Goal: Find specific page/section: Find specific page/section

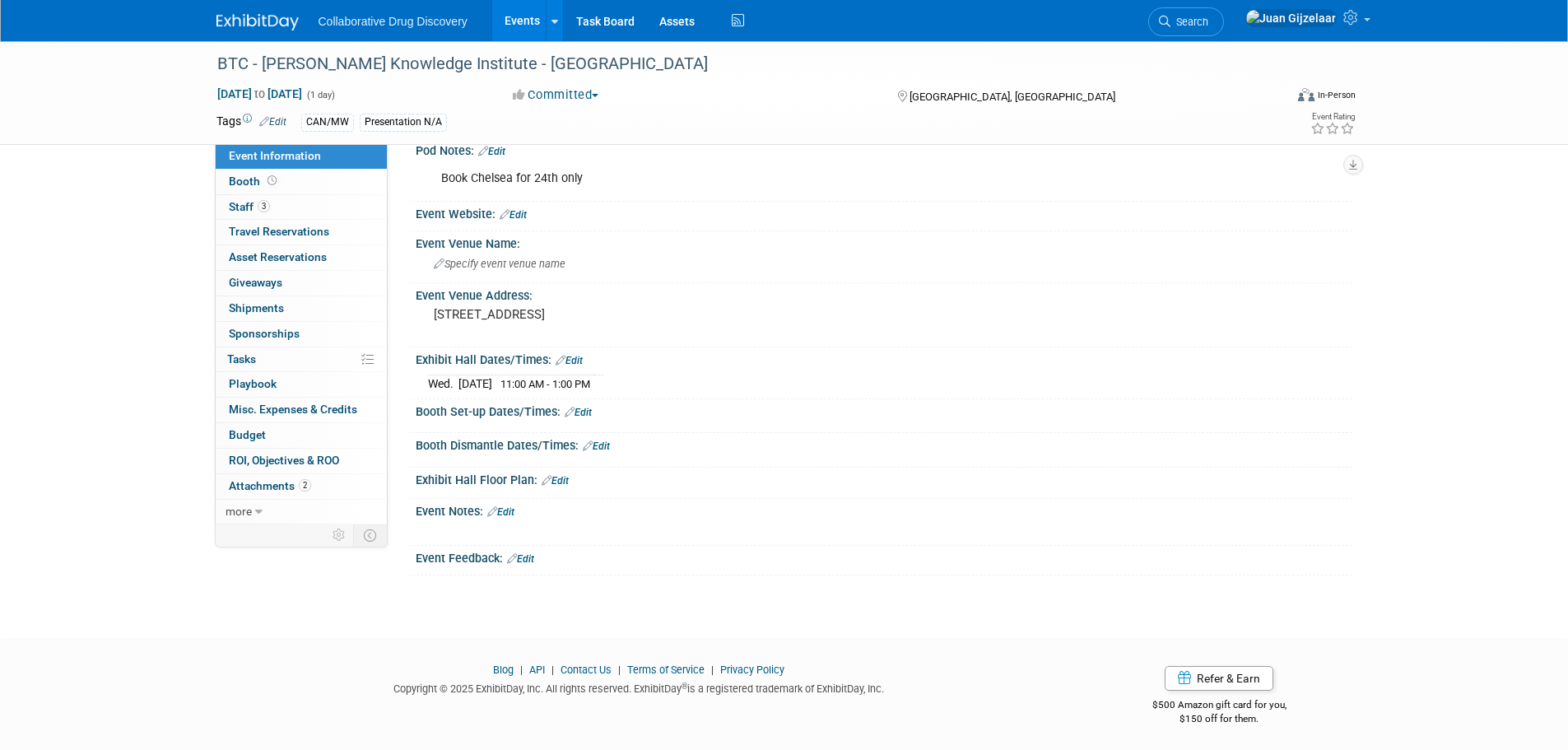
click at [234, 18] on img at bounding box center [258, 22] width 82 height 16
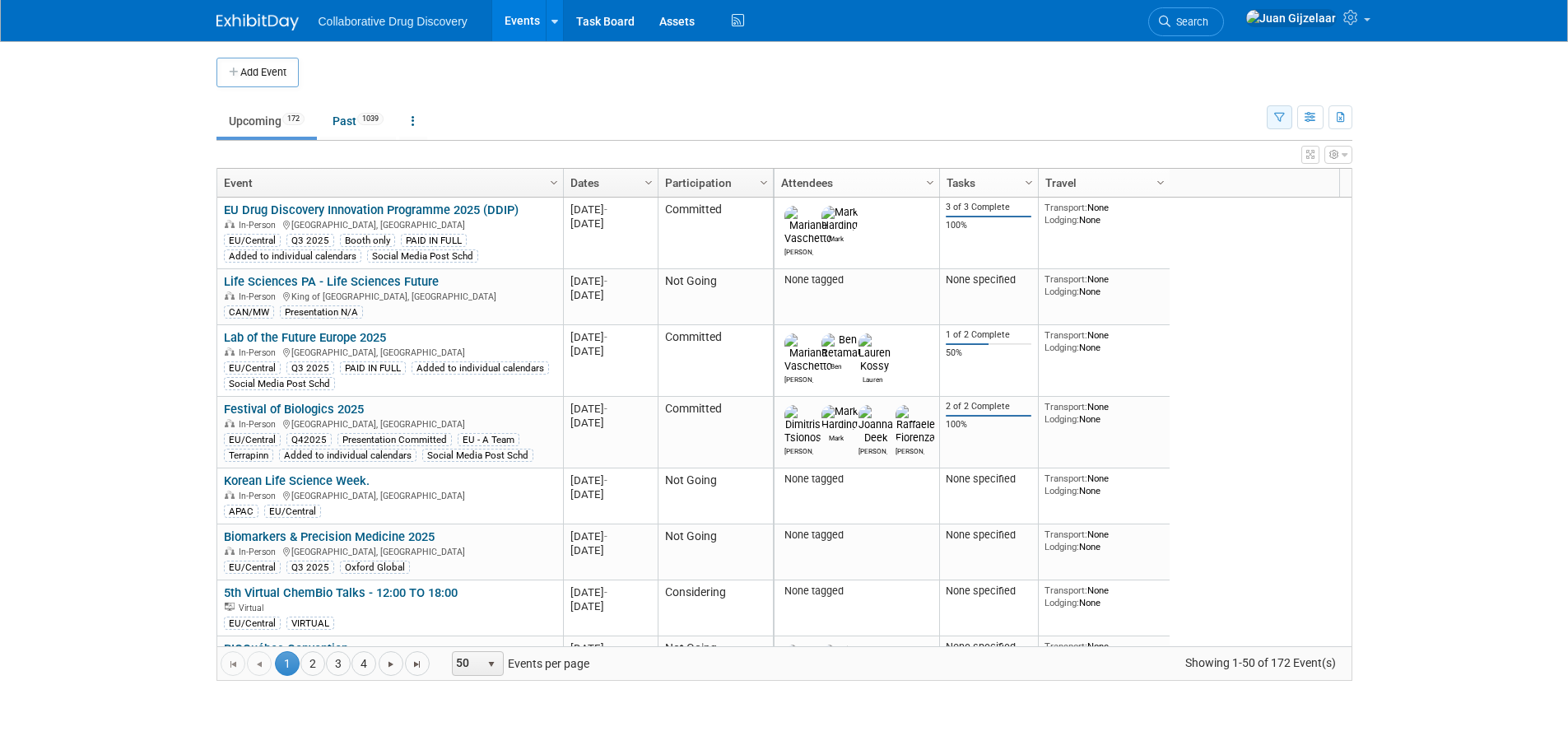
click at [1275, 117] on icon "button" at bounding box center [1279, 118] width 11 height 11
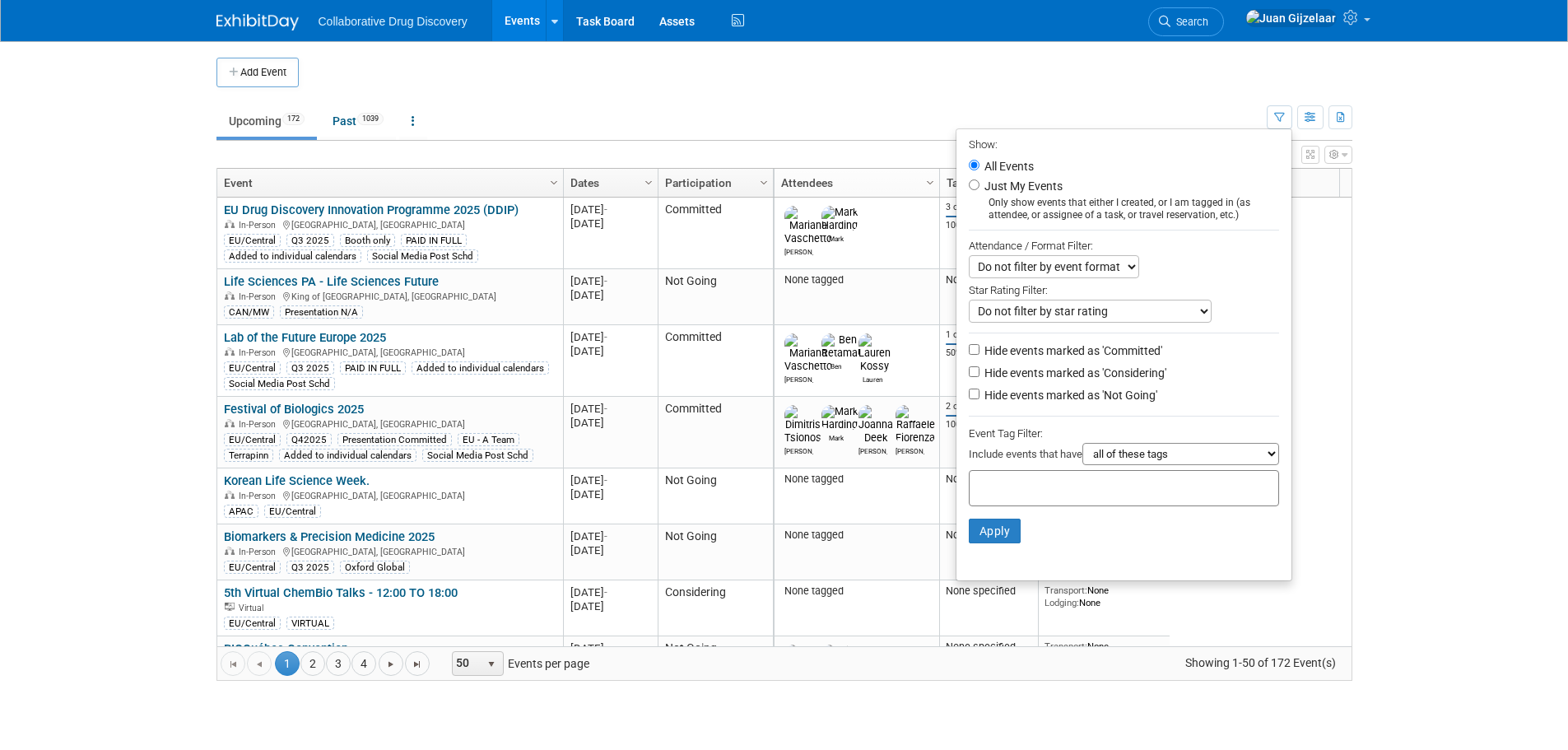
drag, startPoint x: 1078, startPoint y: 488, endPoint x: 1069, endPoint y: 488, distance: 9.0
click at [1077, 488] on input "text" at bounding box center [1042, 485] width 132 height 16
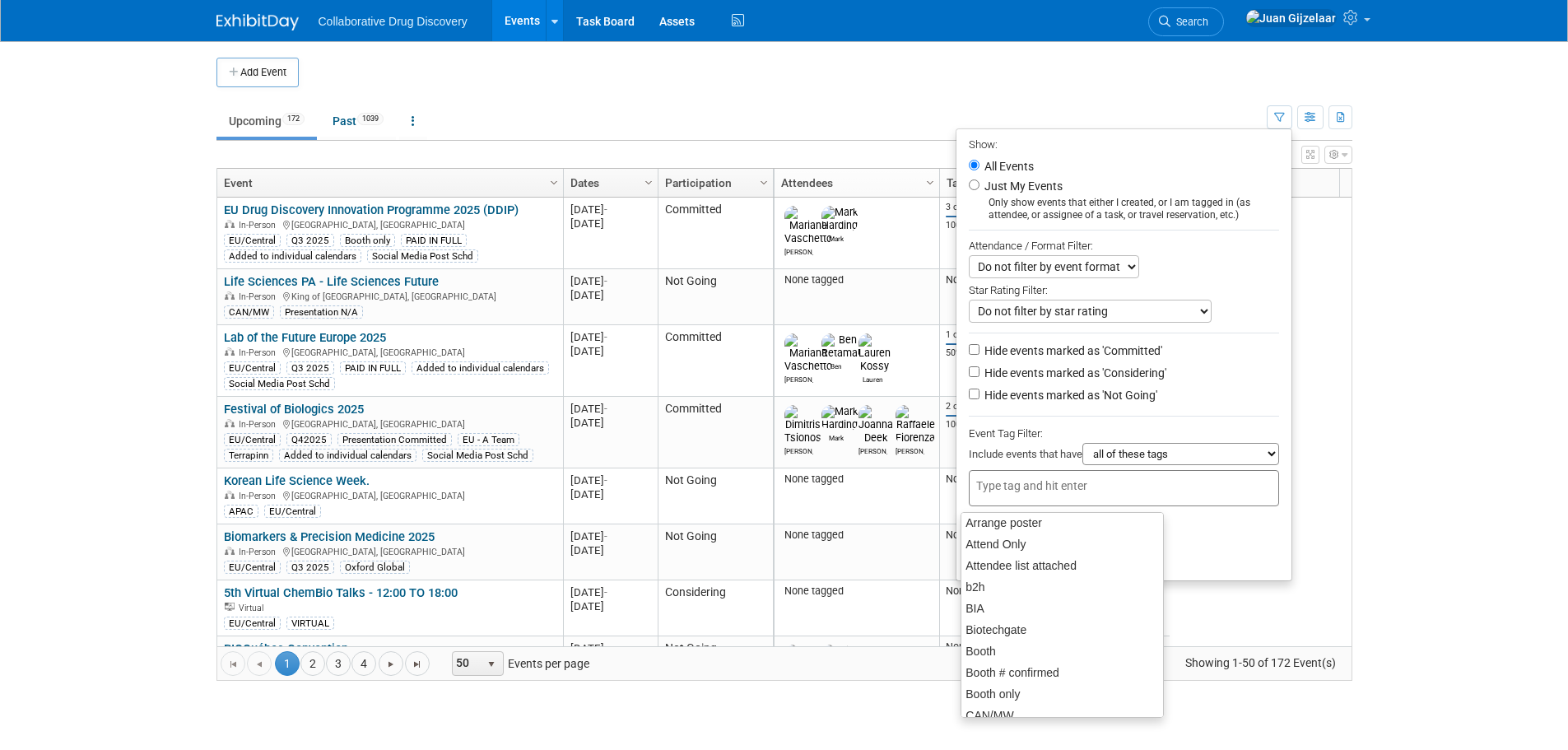
scroll to position [165, 0]
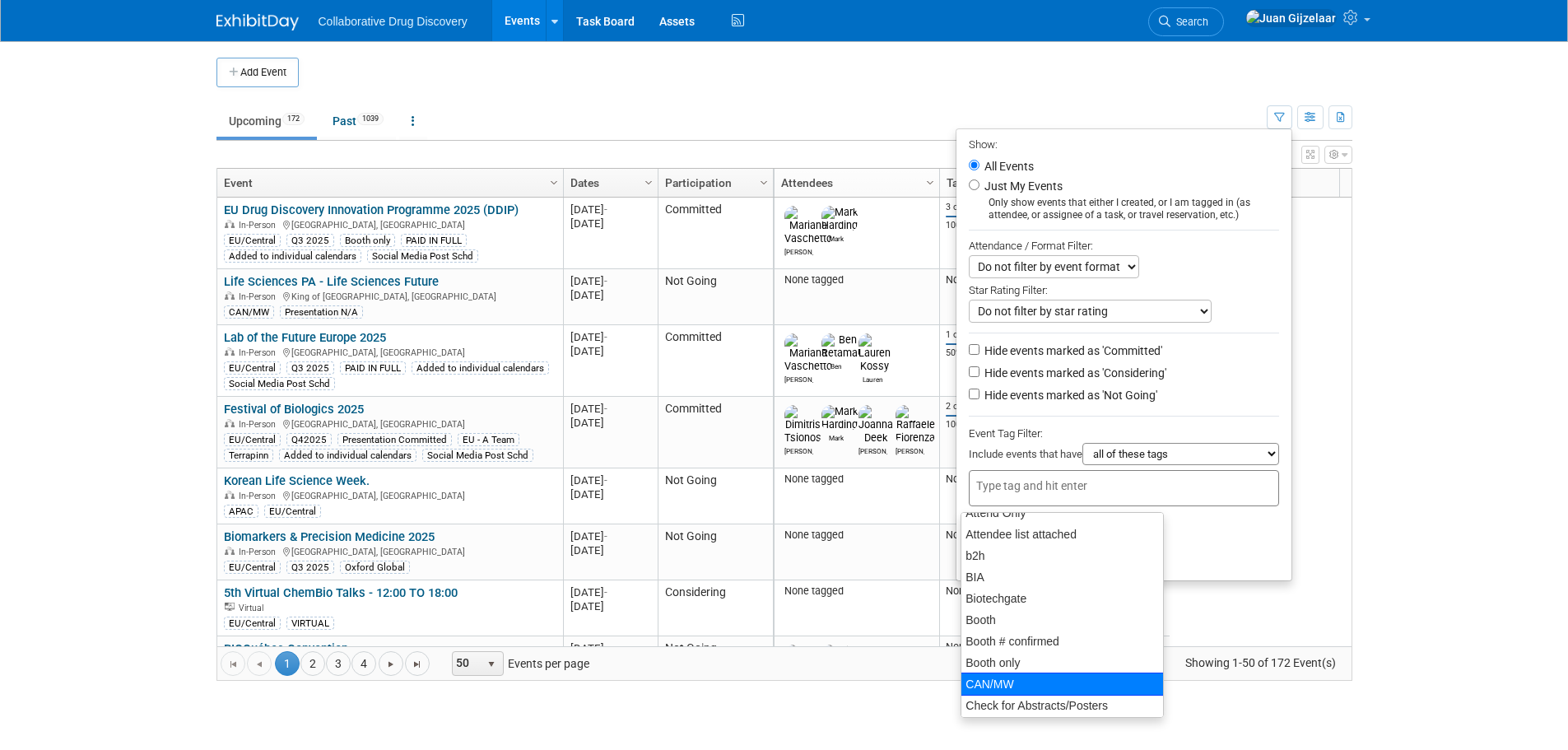
click at [1067, 681] on div "CAN/MW" at bounding box center [1062, 684] width 203 height 23
type input "CAN/MW"
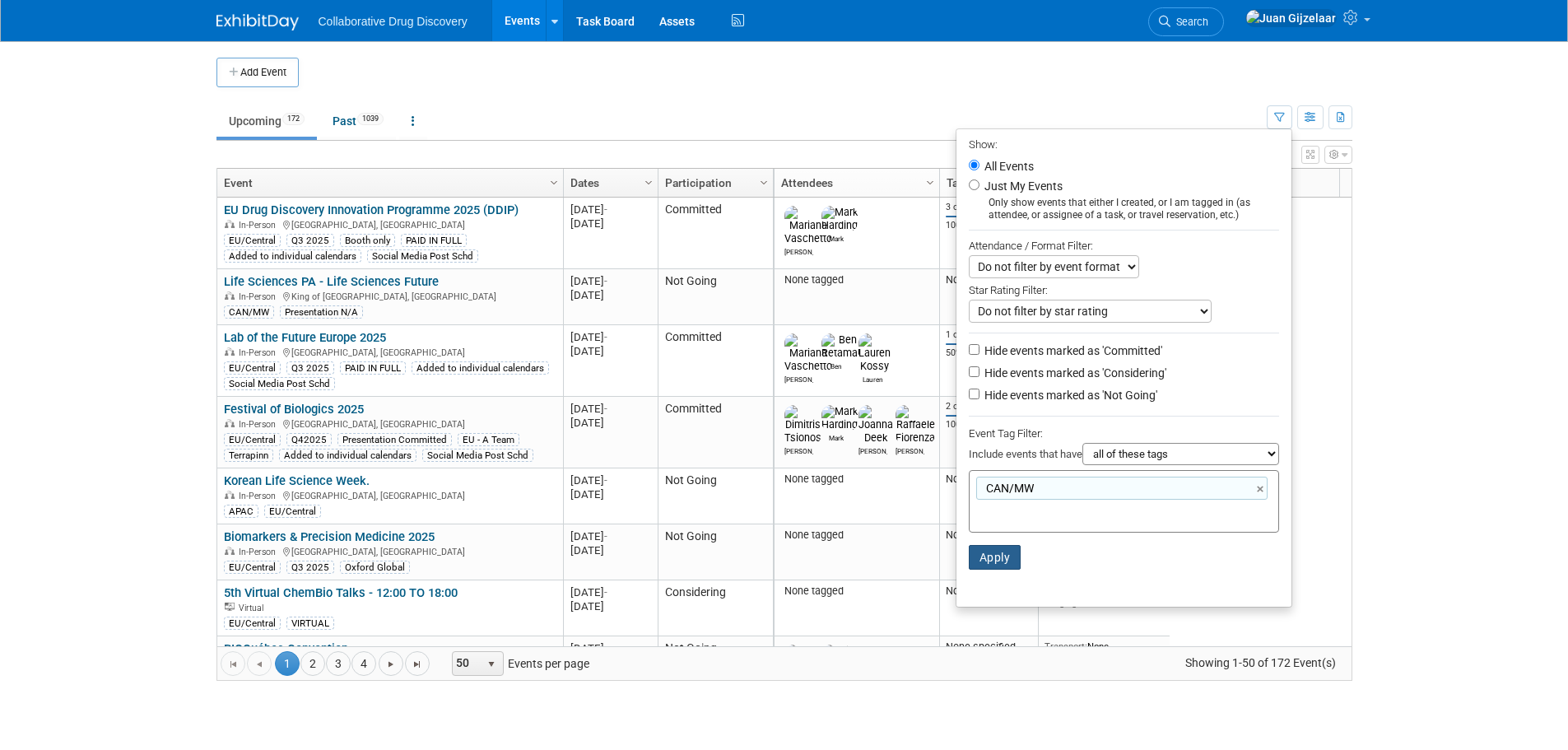
click at [978, 556] on button "Apply" at bounding box center [995, 557] width 53 height 25
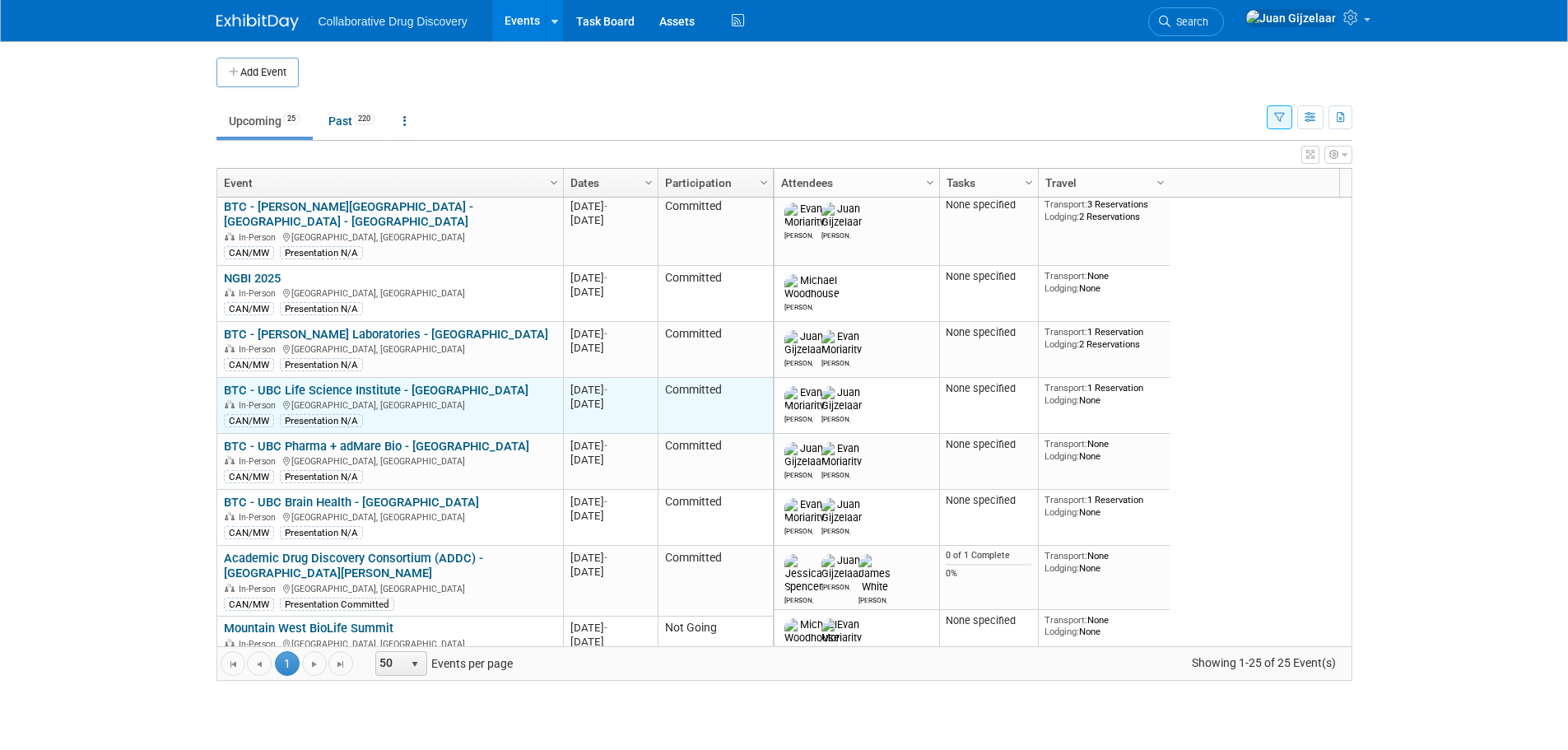
scroll to position [494, 0]
